Goal: Communication & Community: Share content

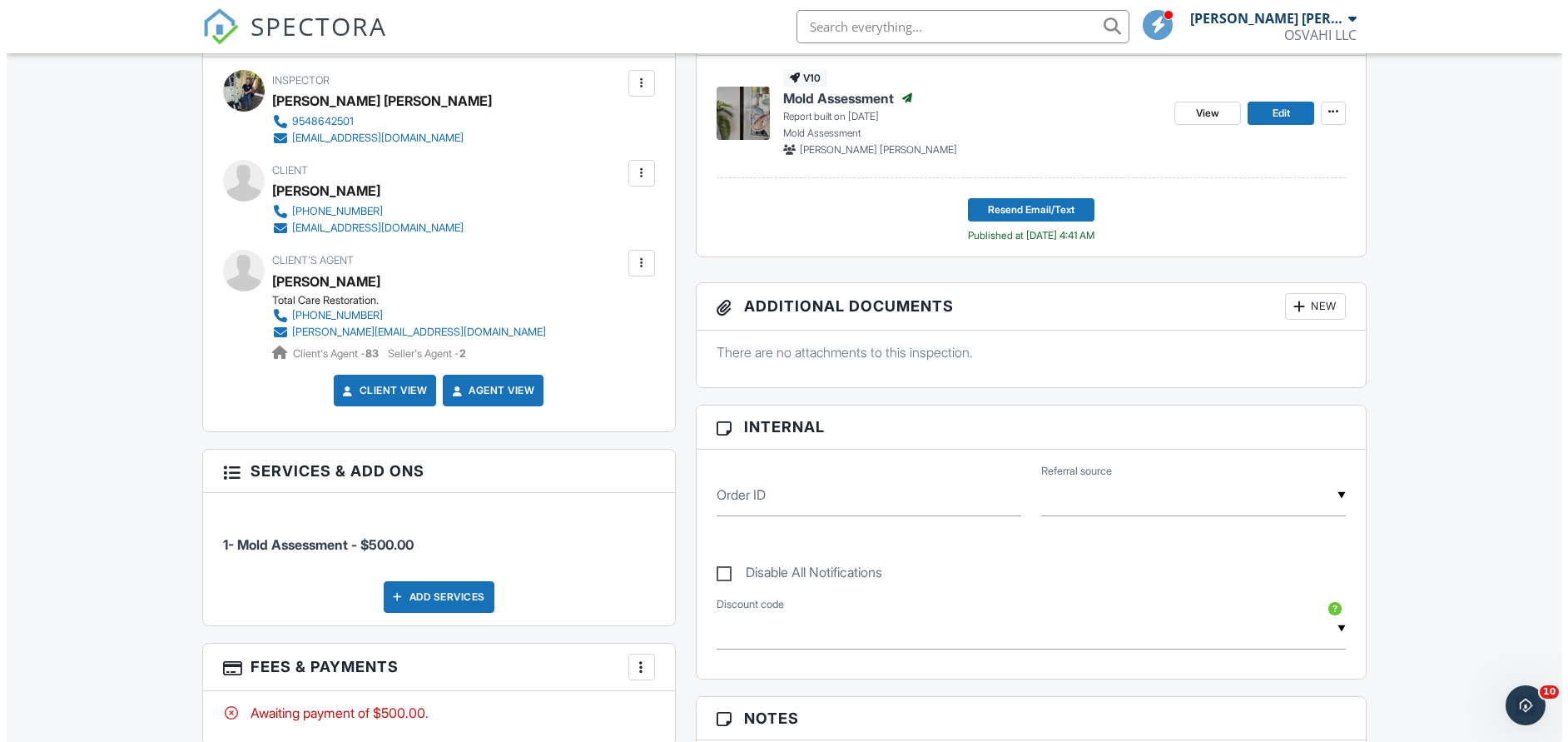
scroll to position [746, 0]
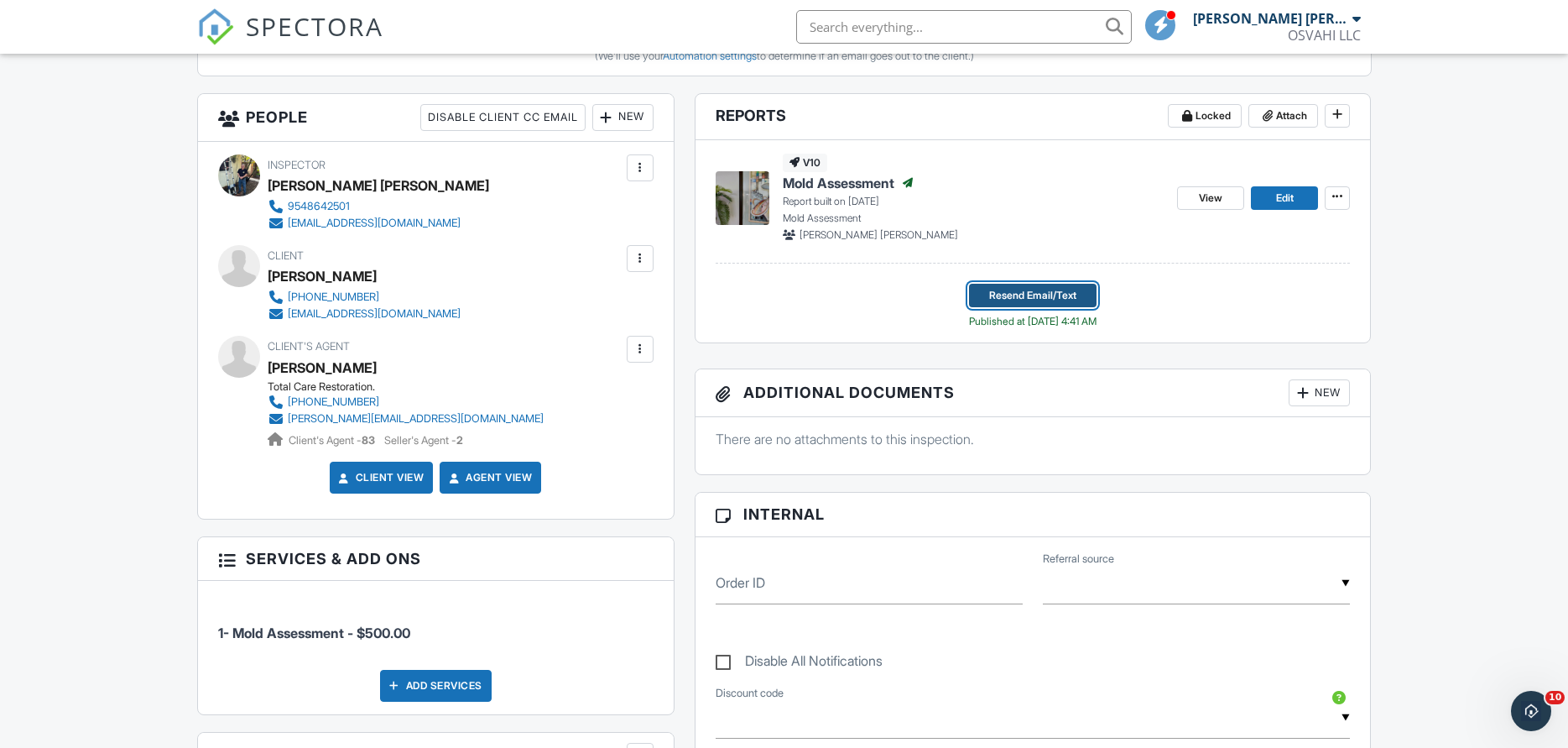
click at [1023, 296] on span "Resend Email/Text" at bounding box center [1033, 295] width 87 height 16
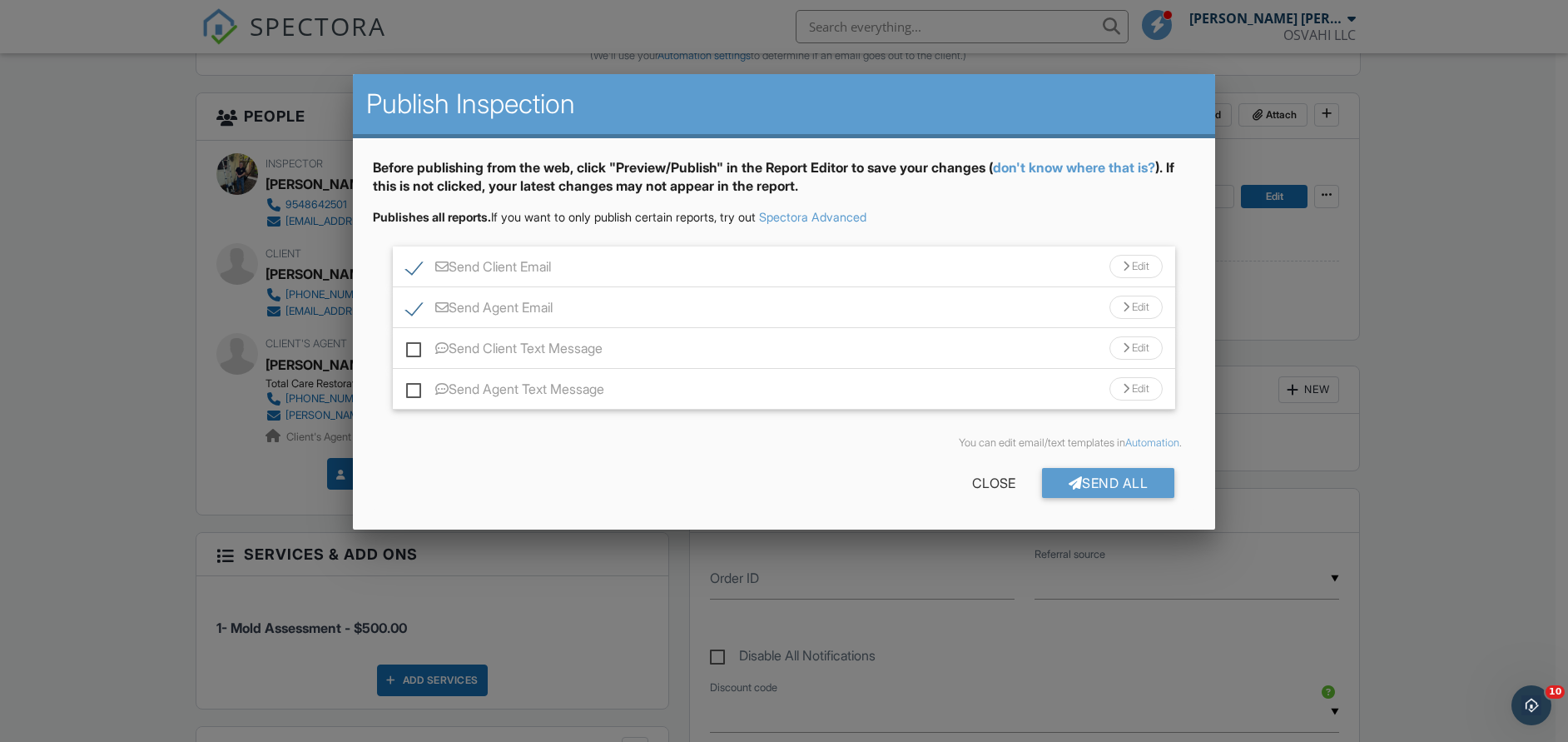
click at [415, 310] on label "Send Agent Email" at bounding box center [479, 310] width 146 height 21
checkbox input "false"
click at [413, 266] on label "Send Client Email" at bounding box center [478, 269] width 145 height 21
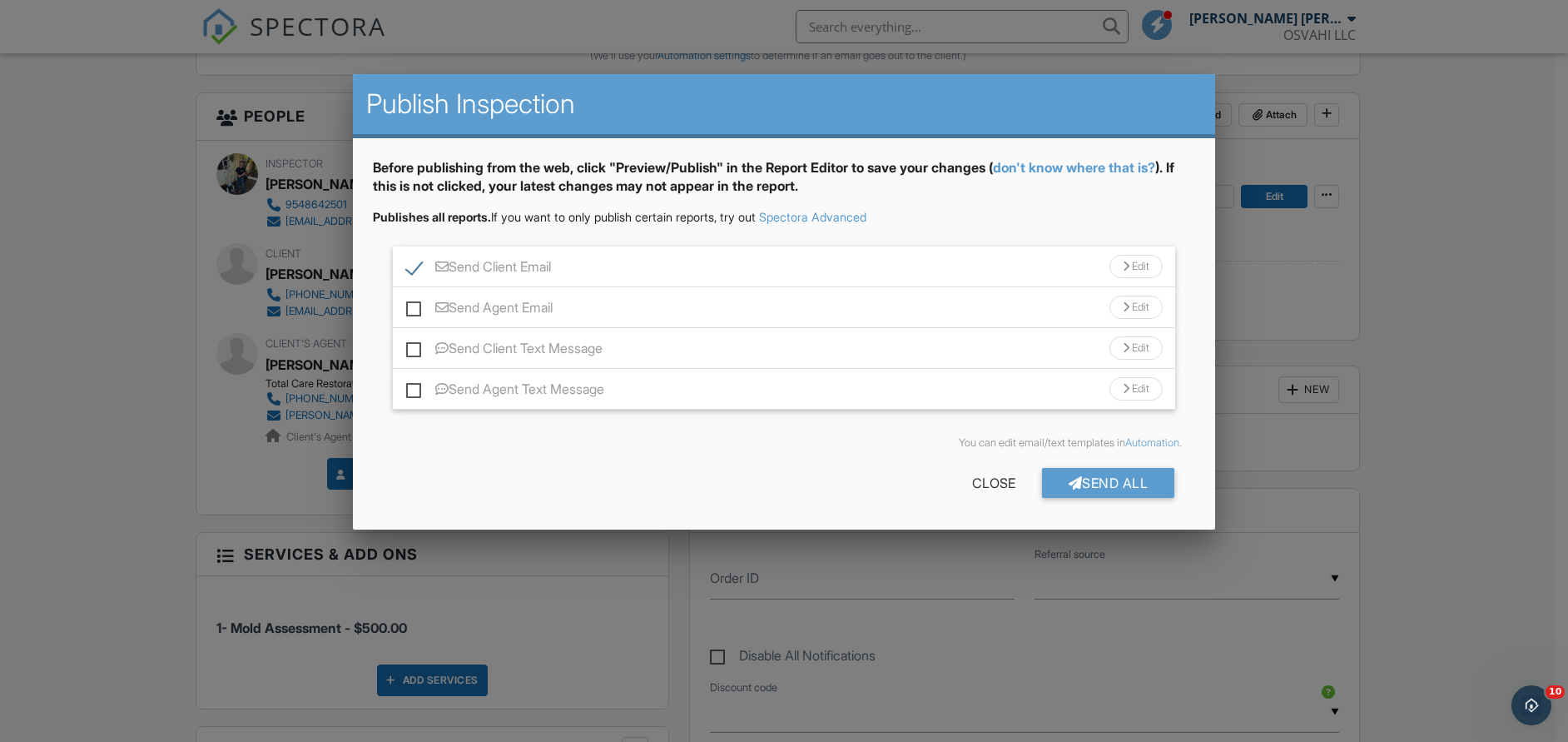
checkbox input "false"
click at [412, 347] on label "Send Client Text Message" at bounding box center [504, 351] width 196 height 21
click at [412, 346] on input "Send Client Text Message" at bounding box center [412, 340] width 11 height 11
checkbox input "true"
click at [1094, 484] on div "Send All" at bounding box center [1108, 483] width 134 height 30
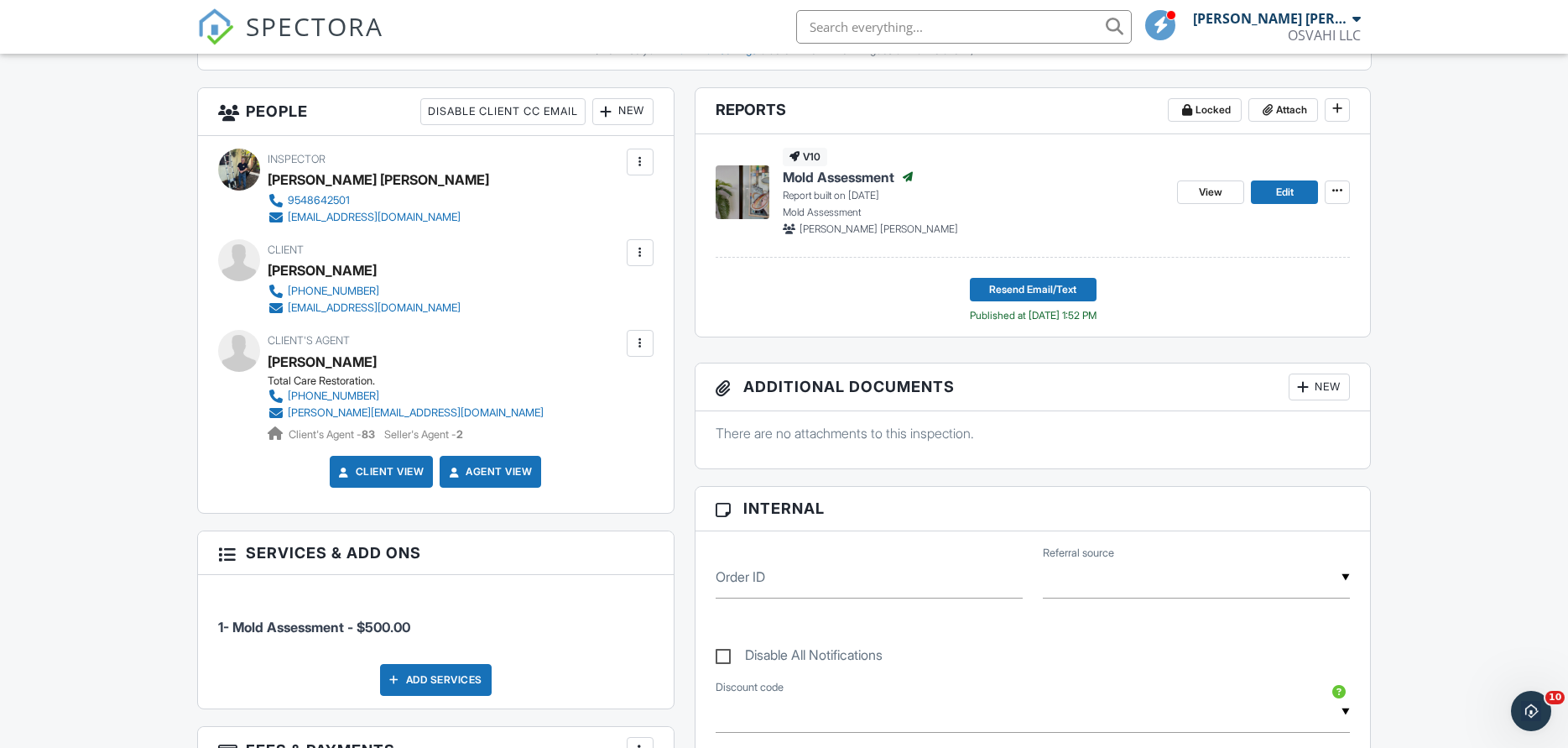
scroll to position [752, 0]
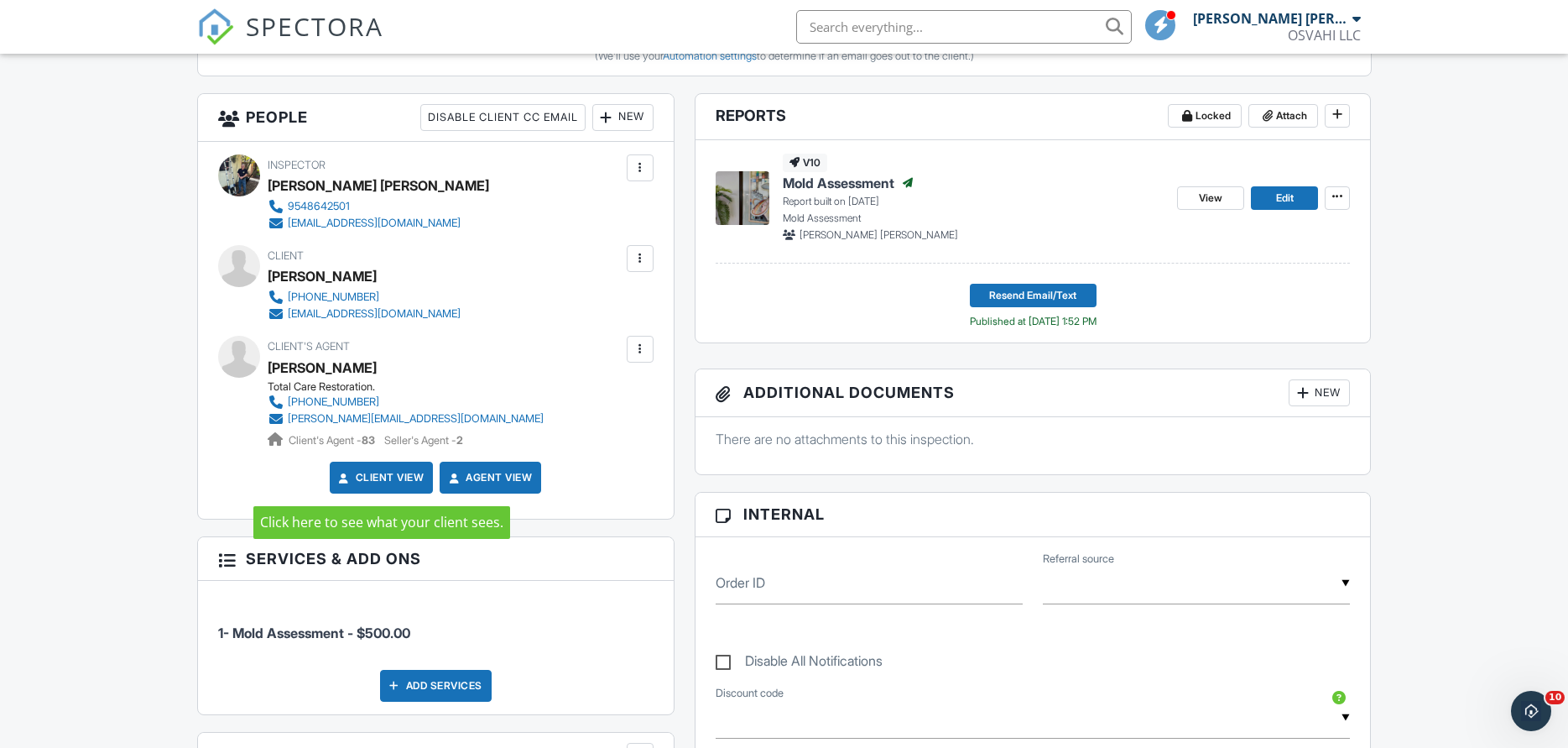
click at [373, 479] on link "Client View" at bounding box center [379, 478] width 89 height 16
